Goal: Obtain resource: Download file/media

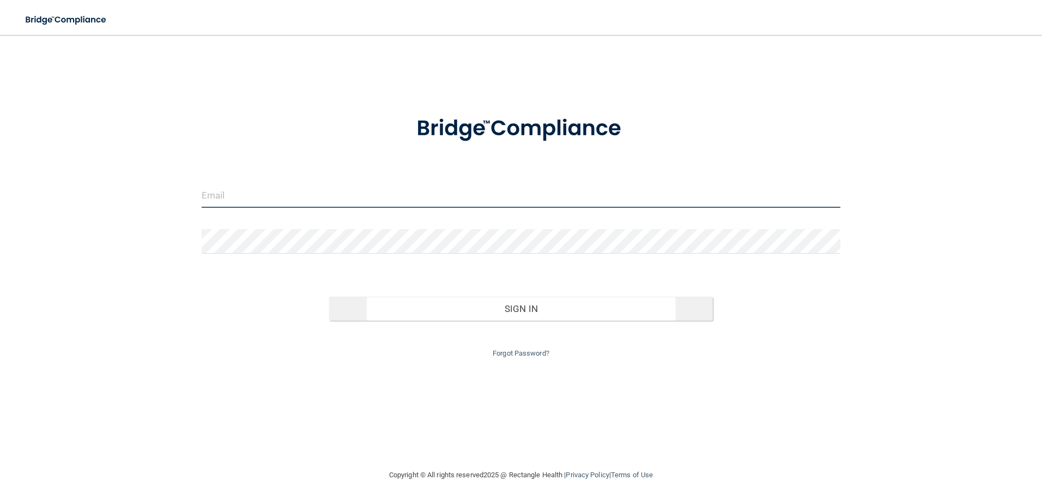
type input "[EMAIL_ADDRESS][DOMAIN_NAME]"
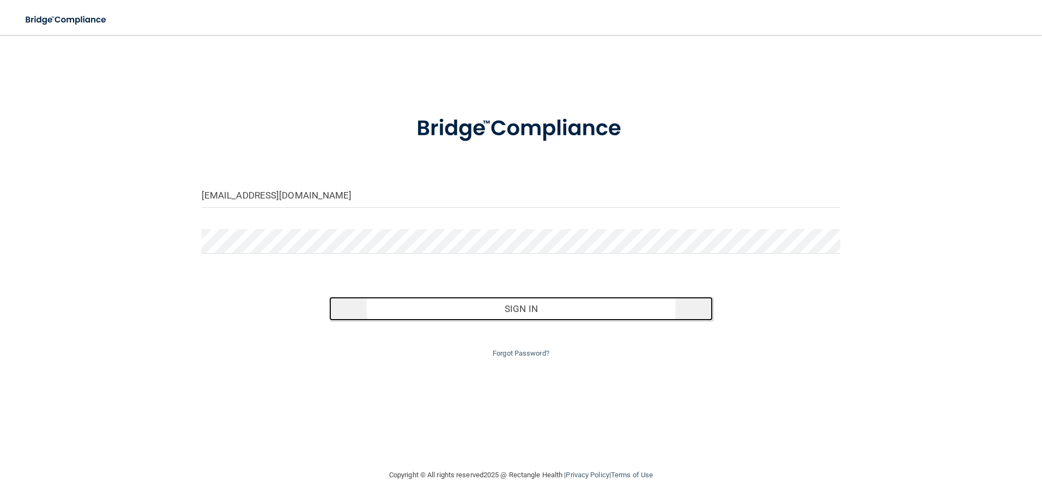
click at [534, 314] on button "Sign In" at bounding box center [521, 308] width 384 height 24
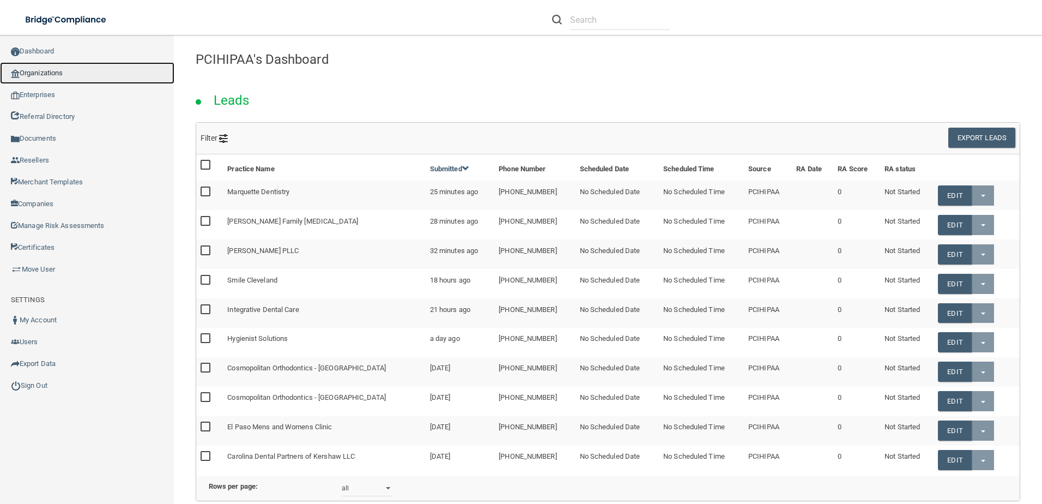
click at [52, 76] on link "Organizations" at bounding box center [87, 73] width 174 height 22
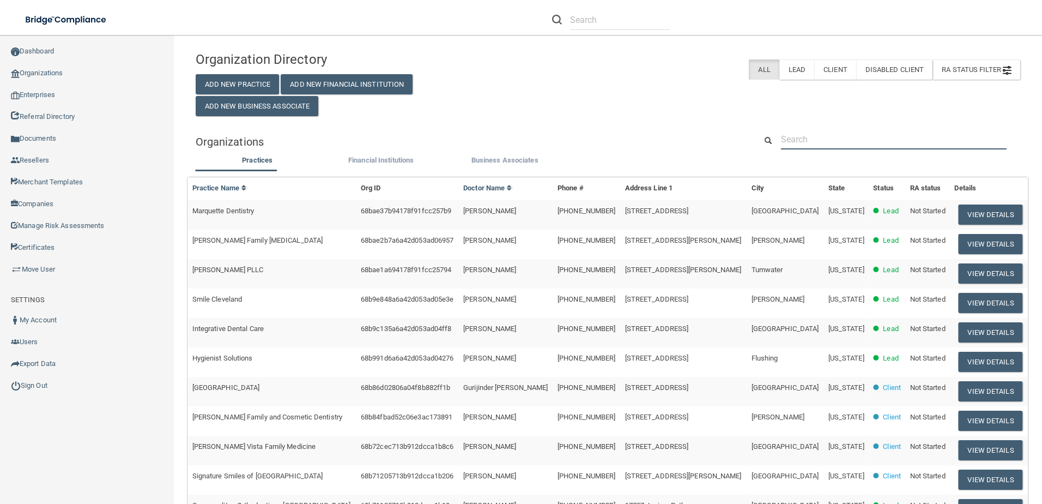
click at [802, 137] on input "text" at bounding box center [894, 139] width 226 height 20
paste input "Eagle Eye Care"
type input "Eagle Eye Care"
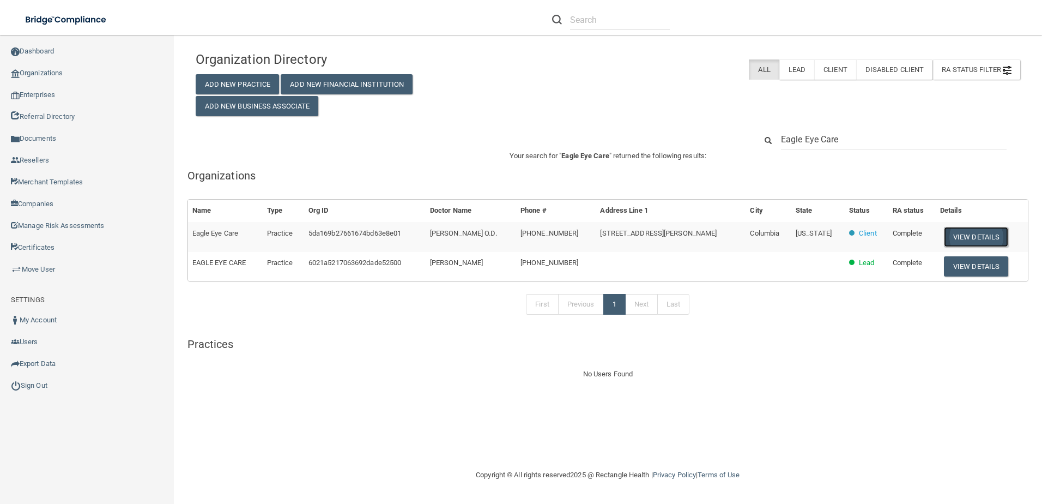
click at [955, 234] on button "View Details" at bounding box center [976, 237] width 64 height 20
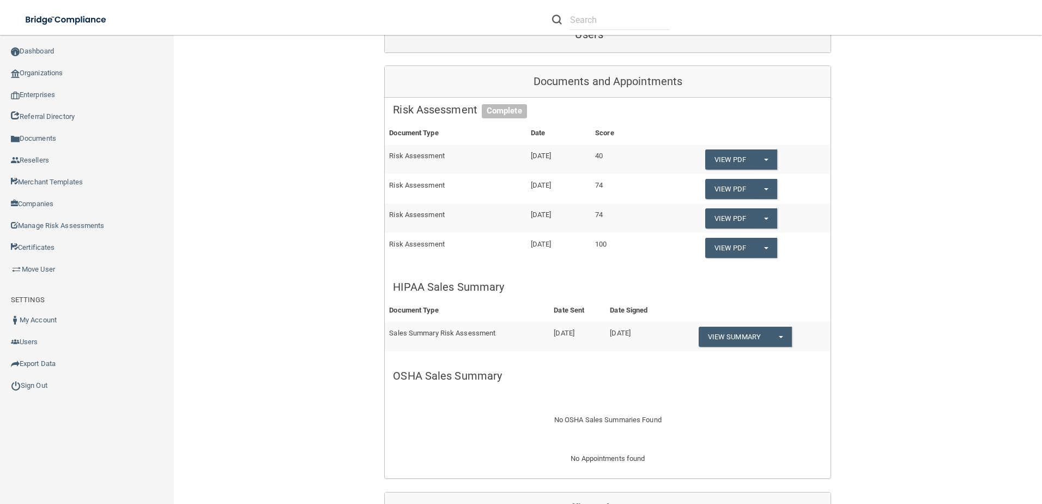
scroll to position [218, 0]
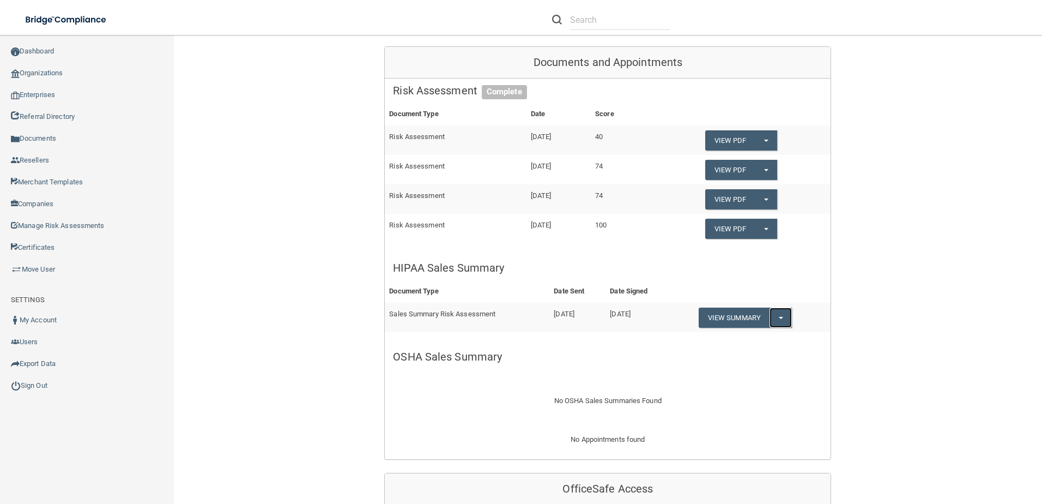
click at [779, 319] on span "button" at bounding box center [781, 318] width 4 height 2
click at [772, 337] on link "Download as PDF" at bounding box center [744, 339] width 90 height 16
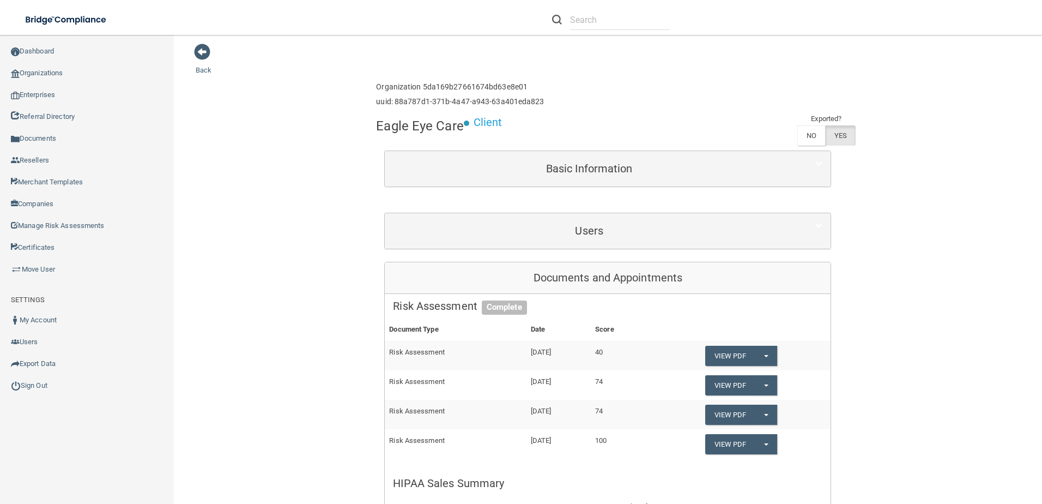
scroll to position [0, 0]
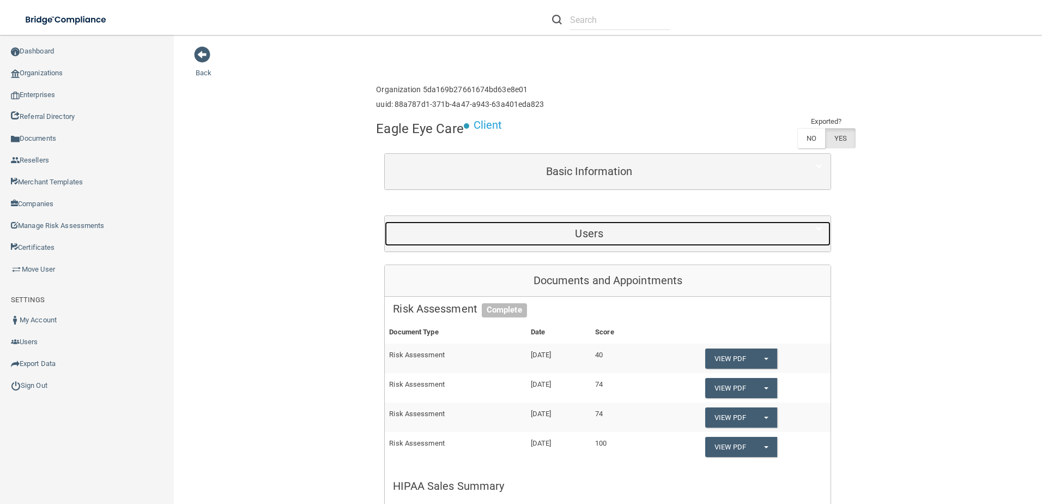
click at [516, 245] on div "Users" at bounding box center [589, 233] width 409 height 25
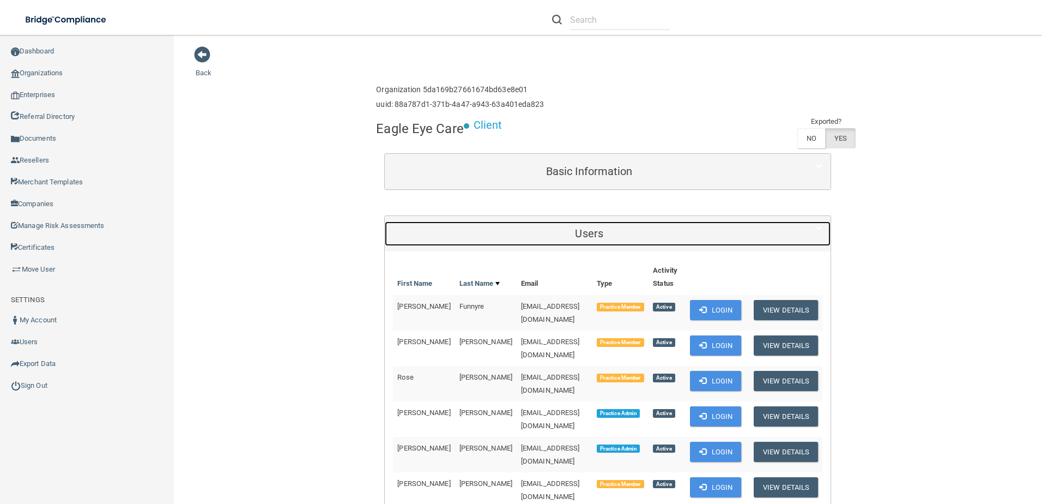
click at [541, 237] on h5 "Users" at bounding box center [589, 233] width 392 height 12
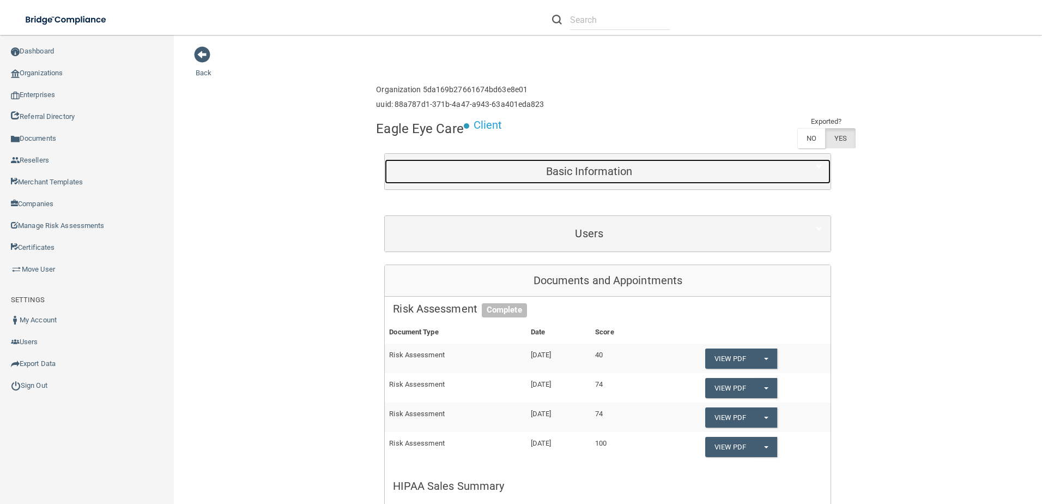
click at [547, 178] on div "Basic Information" at bounding box center [589, 171] width 409 height 25
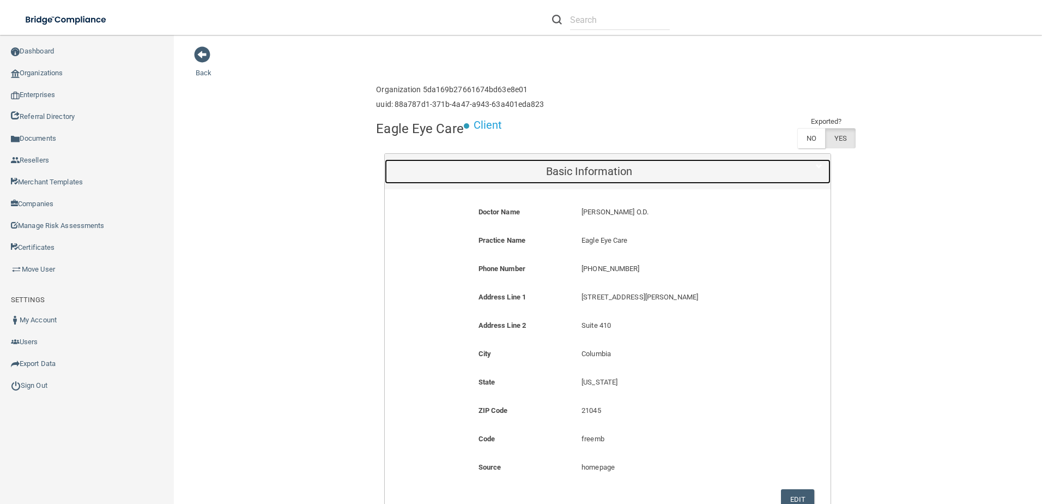
click at [547, 178] on div "Basic Information" at bounding box center [589, 171] width 409 height 25
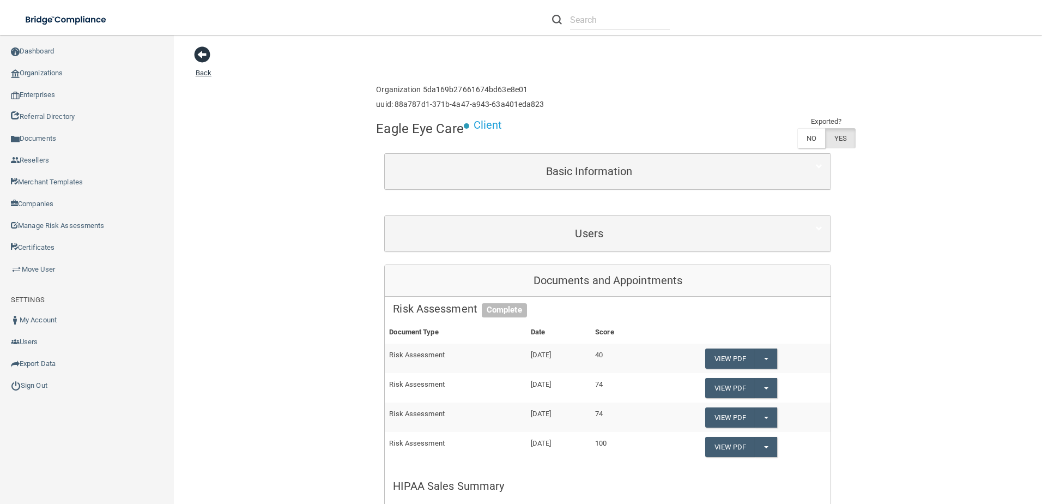
click at [207, 62] on span at bounding box center [202, 54] width 16 height 16
